Goal: Task Accomplishment & Management: Complete application form

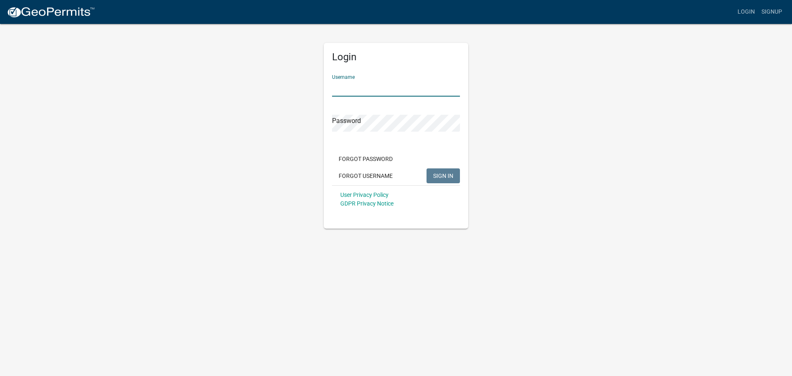
click at [399, 92] on input "Username" at bounding box center [396, 88] width 128 height 17
click at [427, 168] on button "SIGN IN" at bounding box center [443, 175] width 33 height 15
drag, startPoint x: 376, startPoint y: 86, endPoint x: 205, endPoint y: 91, distance: 170.9
click at [205, 91] on div "Login Username maschroeder Password Forgot Password Forgot Username SIGN IN Use…" at bounding box center [396, 125] width 470 height 205
type input "[EMAIL_ADDRESS][DOMAIN_NAME]"
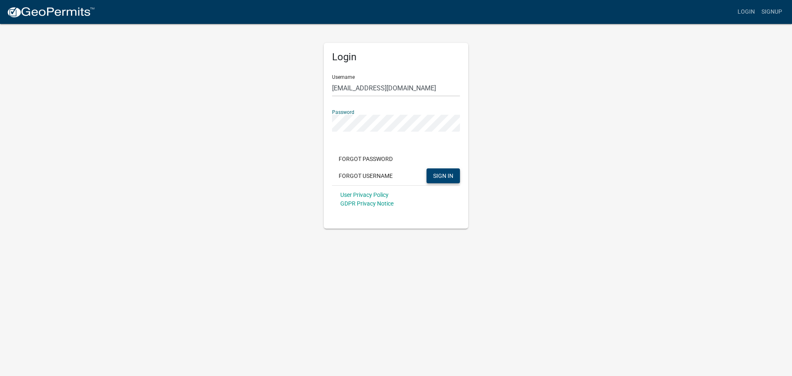
click at [453, 177] on button "SIGN IN" at bounding box center [443, 175] width 33 height 15
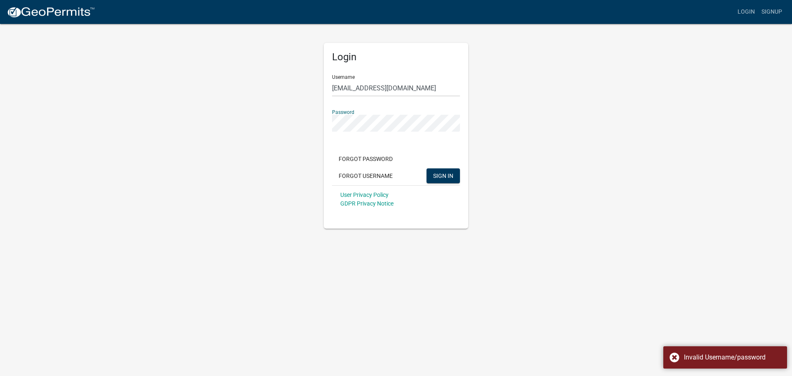
click at [221, 136] on div "Login Username [EMAIL_ADDRESS][DOMAIN_NAME] Password Forgot Password Forgot Use…" at bounding box center [396, 125] width 470 height 205
